Goal: Information Seeking & Learning: Learn about a topic

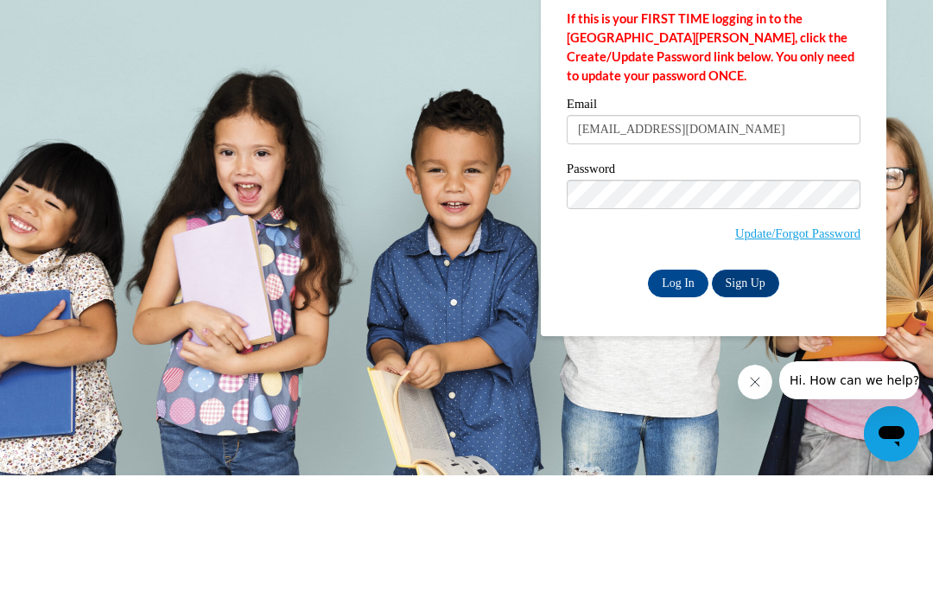
type input "crystlizabethh@gmail.com"
click at [678, 405] on input "Log In" at bounding box center [678, 419] width 60 height 28
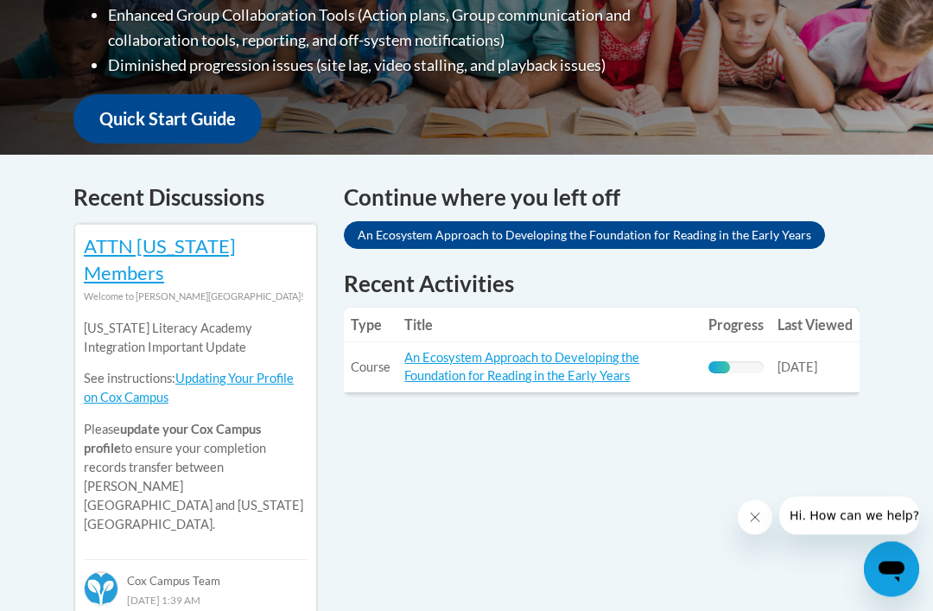
scroll to position [598, 0]
click at [560, 342] on td "Title: An Ecosystem Approach to Developing the Foundation for Reading in the Ea…" at bounding box center [549, 367] width 304 height 50
click at [572, 364] on link "An Ecosystem Approach to Developing the Foundation for Reading in the Early Yea…" at bounding box center [521, 366] width 235 height 33
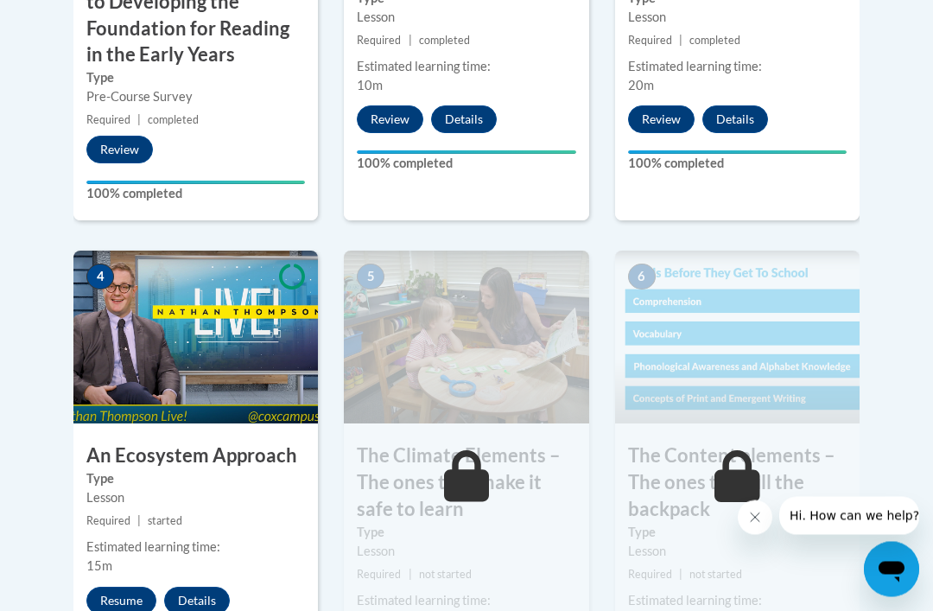
scroll to position [950, 0]
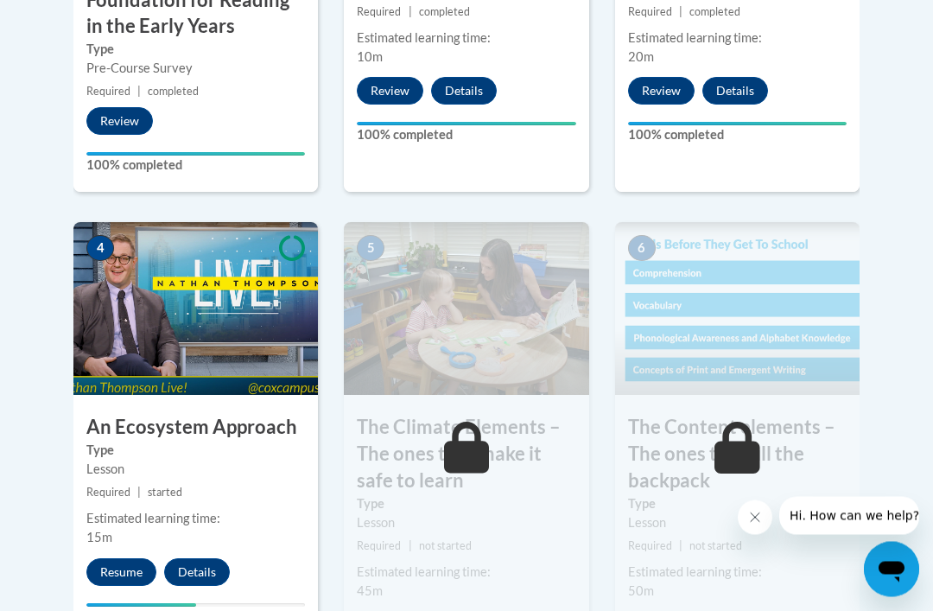
click at [241, 346] on img at bounding box center [195, 309] width 244 height 173
click at [121, 561] on button "Resume" at bounding box center [121, 573] width 70 height 28
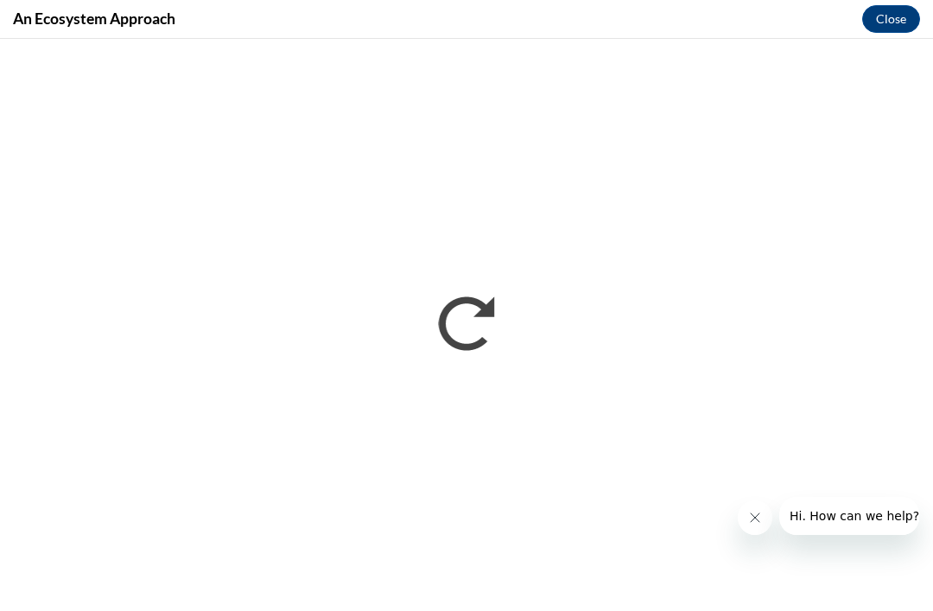
scroll to position [1006, 0]
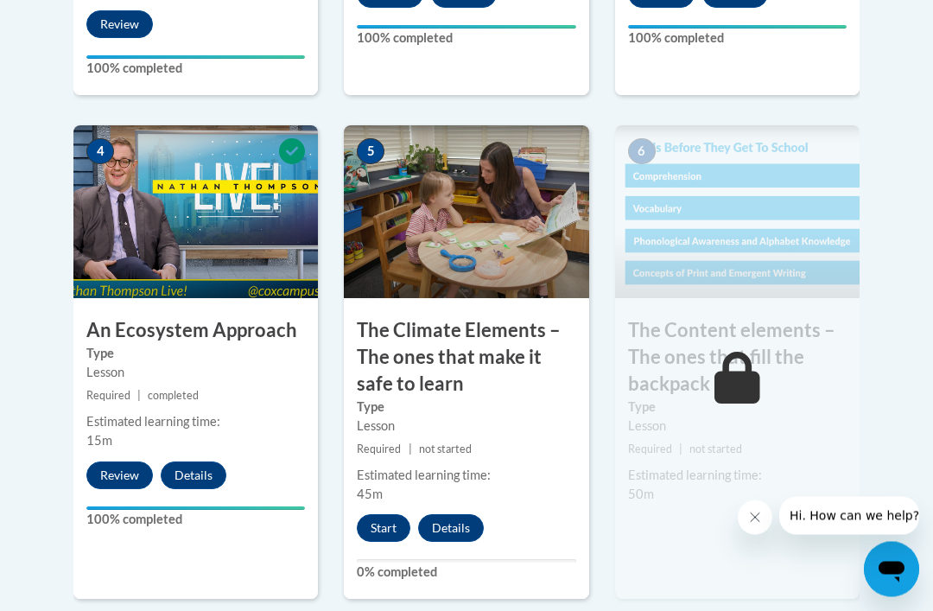
scroll to position [1048, 0]
click at [371, 522] on button "Start" at bounding box center [384, 528] width 54 height 28
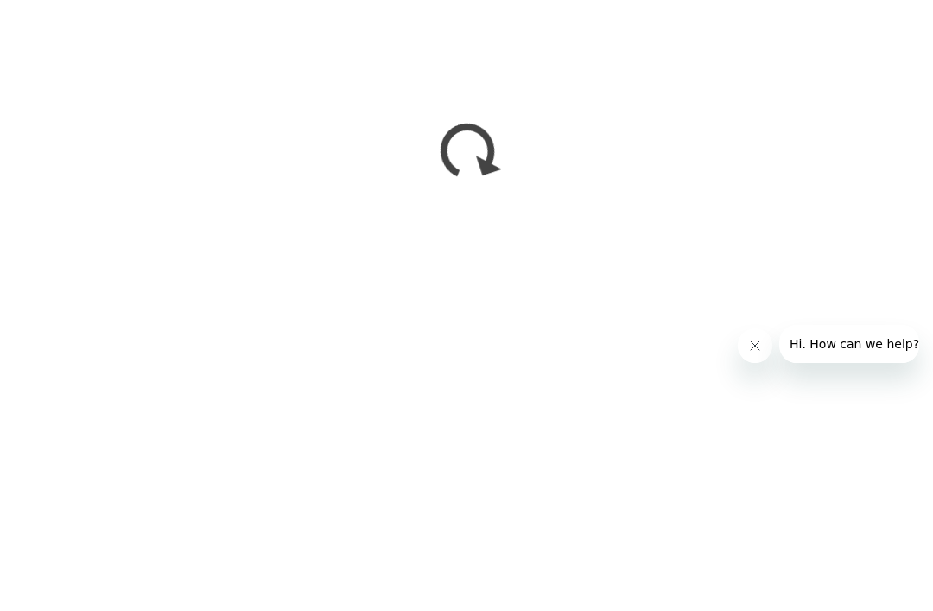
scroll to position [1310, 0]
